Goal: Information Seeking & Learning: Find contact information

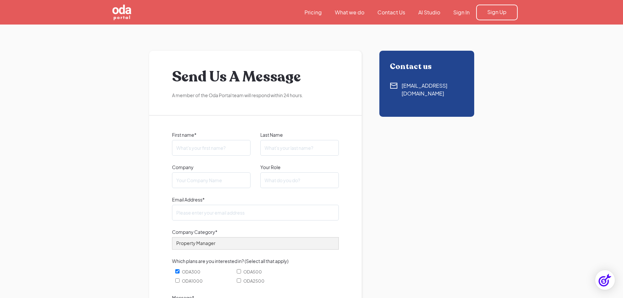
click at [419, 86] on div "[EMAIL_ADDRESS][DOMAIN_NAME]" at bounding box center [432, 90] width 62 height 16
click at [314, 15] on link "Pricing" at bounding box center [313, 12] width 30 height 7
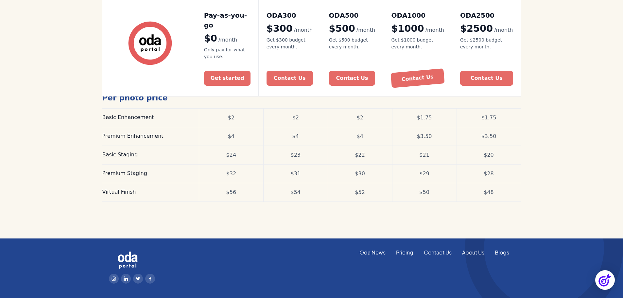
scroll to position [250, 0]
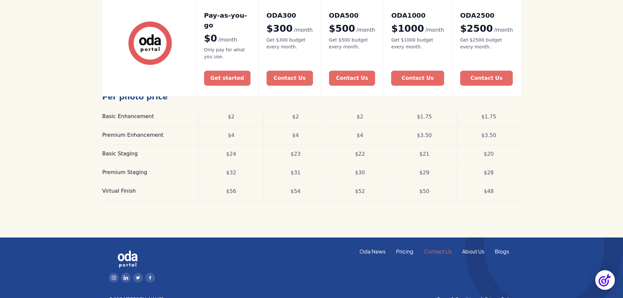
click at [443, 248] on link "Contact Us" at bounding box center [437, 251] width 38 height 7
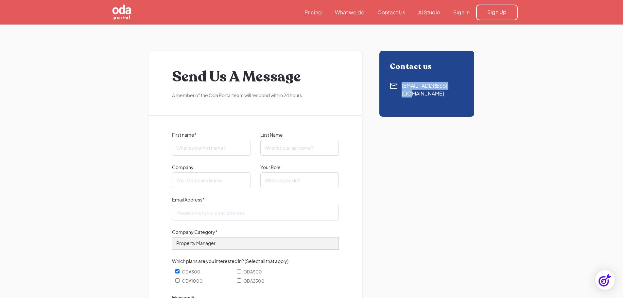
drag, startPoint x: 455, startPoint y: 86, endPoint x: 402, endPoint y: 86, distance: 53.3
click at [402, 86] on div "Contact us [EMAIL_ADDRESS][DOMAIN_NAME]" at bounding box center [426, 84] width 95 height 66
copy div "[EMAIL_ADDRESS][DOMAIN_NAME]"
click at [461, 12] on link "Sign In" at bounding box center [460, 12] width 29 height 7
click at [318, 13] on link "Pricing" at bounding box center [313, 12] width 30 height 7
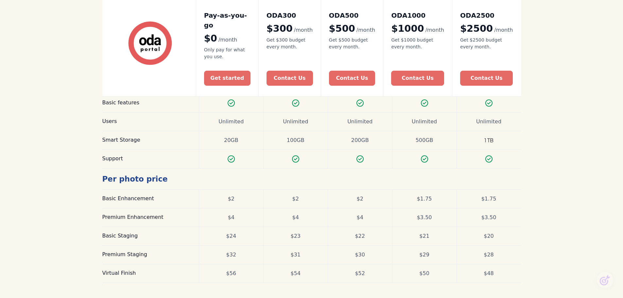
scroll to position [163, 0]
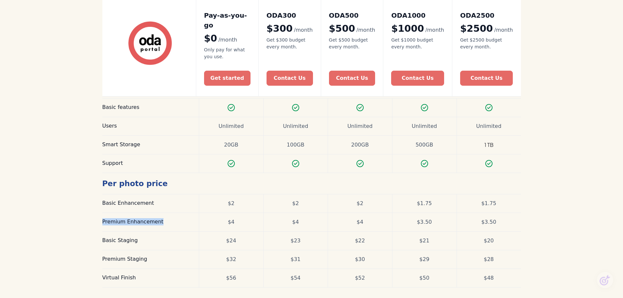
drag, startPoint x: 159, startPoint y: 213, endPoint x: 103, endPoint y: 214, distance: 55.2
click at [100, 215] on div "Pricing Compare our plans and find yours Simple, transparent pricing that grows…" at bounding box center [311, 92] width 623 height 463
copy div "Premium Enhancement"
